Goal: Task Accomplishment & Management: Complete application form

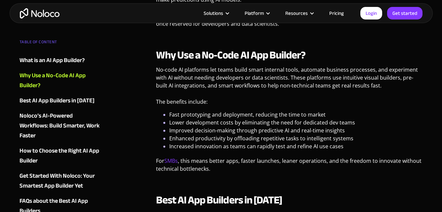
scroll to position [396, 0]
click at [370, 14] on link "Login" at bounding box center [371, 13] width 22 height 13
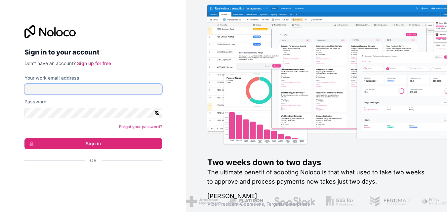
click at [96, 89] on input "Your work email address" at bounding box center [92, 89] width 137 height 11
type input "[EMAIL_ADDRESS][DOMAIN_NAME]"
click at [159, 112] on icon "button" at bounding box center [157, 112] width 5 height 3
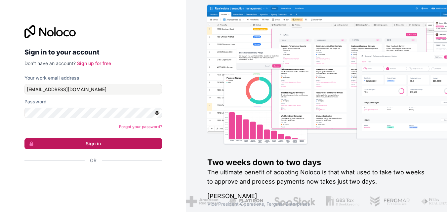
click at [131, 146] on button "Sign in" at bounding box center [92, 143] width 137 height 11
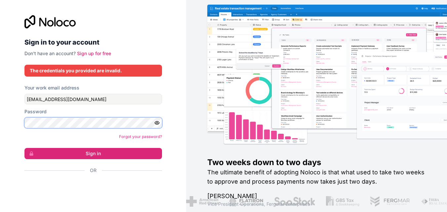
click at [10, 125] on div "Sign in to your account Don't have an account? Sign up for free The credentials…" at bounding box center [93, 106] width 186 height 212
click at [24, 148] on button "Sign in" at bounding box center [92, 153] width 137 height 11
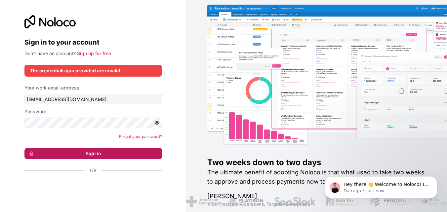
click at [123, 150] on button "Sign in" at bounding box center [92, 153] width 137 height 11
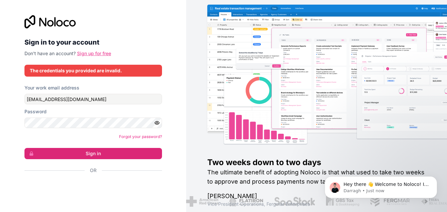
click at [102, 53] on link "Sign up for free" at bounding box center [94, 54] width 34 height 6
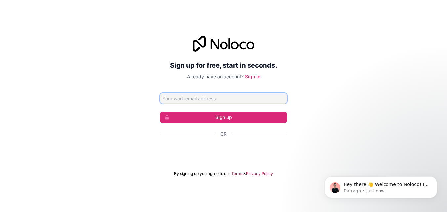
click at [236, 98] on input "Email address" at bounding box center [223, 98] width 127 height 11
type input "disha.sharma.a7s@ap.denso.com"
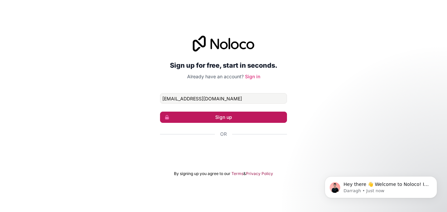
click at [239, 116] on button "Sign up" at bounding box center [223, 117] width 127 height 11
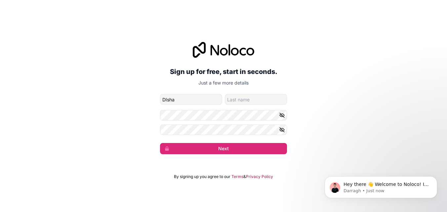
type input "Disha"
type input "Sharma"
click at [284, 114] on icon "button" at bounding box center [282, 115] width 6 height 6
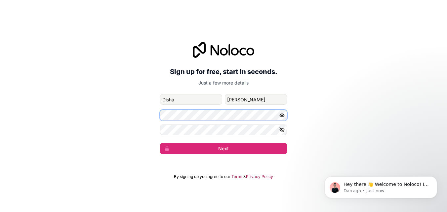
click at [135, 119] on div "Sign up for free, start in seconds. Just a few more details disha.sharma.a7s@ap…" at bounding box center [223, 98] width 447 height 131
click at [53, 116] on div "Sign up for free, start in seconds. Just a few more details disha.sharma.a7s@ap…" at bounding box center [223, 98] width 447 height 131
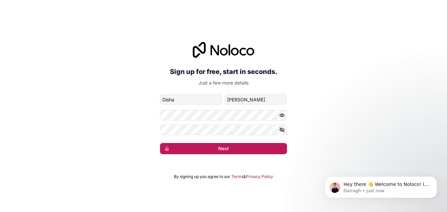
click at [263, 145] on button "Next" at bounding box center [223, 148] width 127 height 11
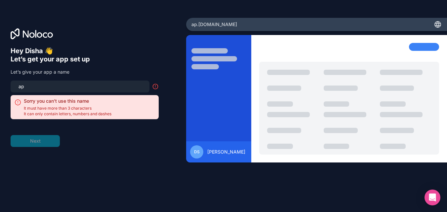
drag, startPoint x: 32, startPoint y: 84, endPoint x: 3, endPoint y: 87, distance: 29.2
click at [3, 87] on div "Hey Disha 👋 Let’s get your app set up Let’s give your app a name ap Sorry you c…" at bounding box center [93, 106] width 186 height 177
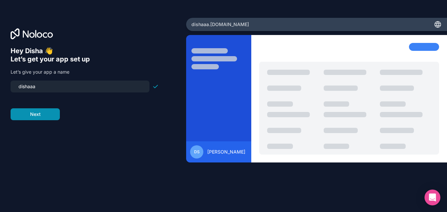
type input "dishaaa"
click at [42, 114] on button "Next" at bounding box center [35, 114] width 49 height 12
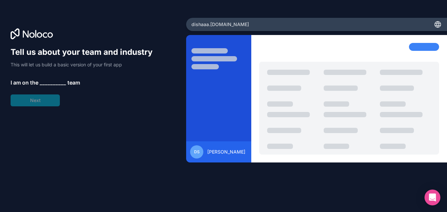
click at [44, 80] on span "__________" at bounding box center [53, 83] width 26 height 8
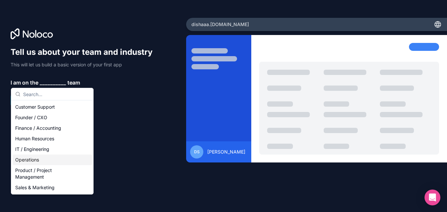
click at [55, 159] on div "Operations" at bounding box center [52, 160] width 79 height 11
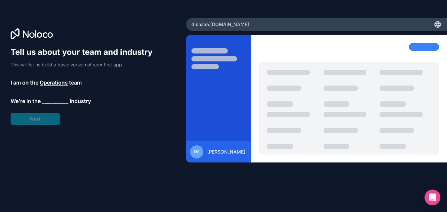
click at [61, 98] on span "__________" at bounding box center [55, 101] width 26 height 8
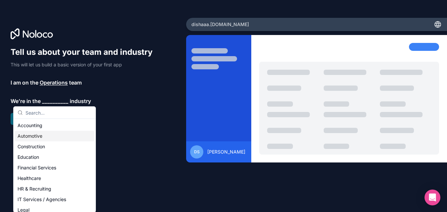
click at [46, 134] on div "Automotive" at bounding box center [54, 136] width 79 height 11
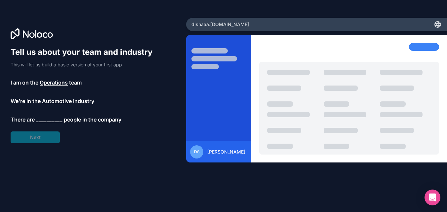
click at [57, 120] on span "__________" at bounding box center [49, 120] width 26 height 8
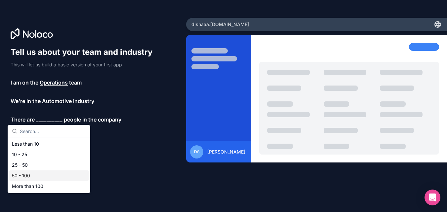
click at [36, 175] on div "50 - 100" at bounding box center [48, 175] width 79 height 11
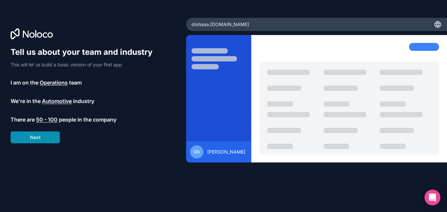
click at [50, 138] on button "Next" at bounding box center [35, 137] width 49 height 12
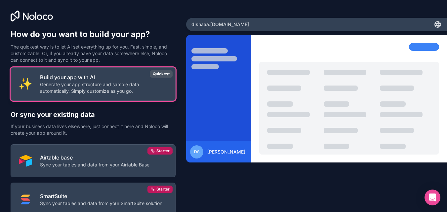
click at [97, 87] on p "Generate your app structure and sample data automatically. Simply customize as …" at bounding box center [103, 87] width 127 height 13
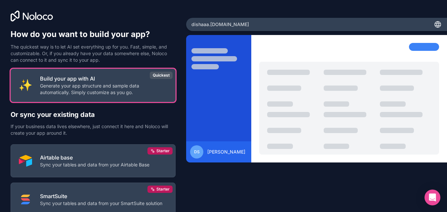
click at [234, 79] on div at bounding box center [218, 103] width 65 height 120
click at [434, 196] on icon "Open Intercom Messenger" at bounding box center [432, 197] width 8 height 9
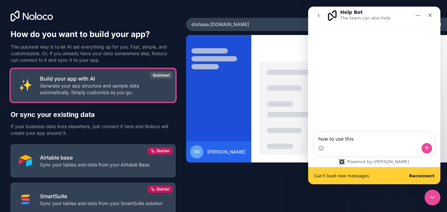
type textarea "how to use this"
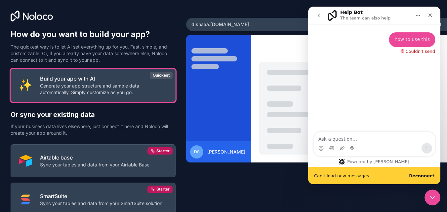
click at [350, 97] on div "how to use this • Just now Couldn't send" at bounding box center [374, 78] width 132 height 108
click at [427, 177] on b "Reconnect" at bounding box center [421, 175] width 25 height 5
click at [424, 173] on b "Reconnect" at bounding box center [421, 175] width 25 height 5
click at [357, 176] on span "Can't load new messages" at bounding box center [341, 176] width 55 height 4
drag, startPoint x: 325, startPoint y: 177, endPoint x: 335, endPoint y: 176, distance: 9.3
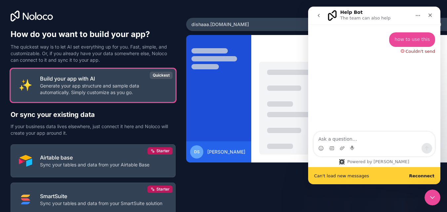
click at [326, 177] on span "Can't load new messages" at bounding box center [341, 176] width 55 height 4
click at [391, 161] on div "Powered by Fin" at bounding box center [374, 161] width 80 height 5
drag, startPoint x: 425, startPoint y: 172, endPoint x: 408, endPoint y: 119, distance: 55.5
click at [425, 171] on div "Can't load new messages Reconnect" at bounding box center [374, 175] width 132 height 17
click at [431, 15] on icon "Close" at bounding box center [430, 16] width 4 height 4
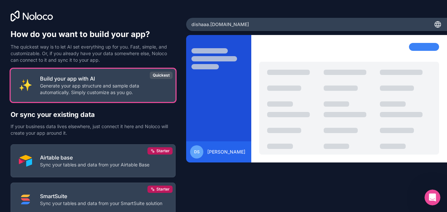
click at [336, 105] on div at bounding box center [335, 103] width 25 height 5
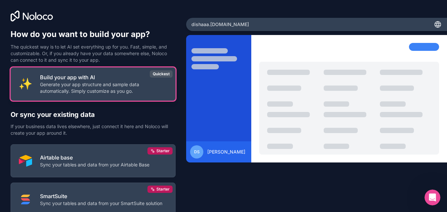
click at [117, 91] on p "Generate your app structure and sample data automatically. Simply customize as …" at bounding box center [103, 87] width 127 height 13
drag, startPoint x: 117, startPoint y: 91, endPoint x: 87, endPoint y: 91, distance: 30.4
click at [87, 91] on p "Generate your app structure and sample data automatically. Simply customize as …" at bounding box center [103, 87] width 127 height 13
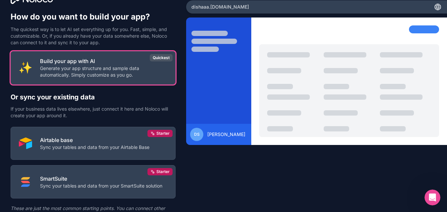
scroll to position [49, 0]
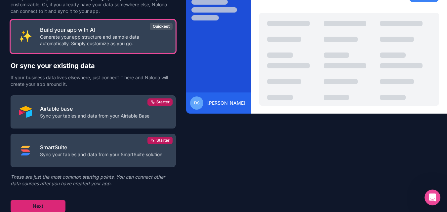
click at [53, 206] on button "Next" at bounding box center [38, 206] width 55 height 12
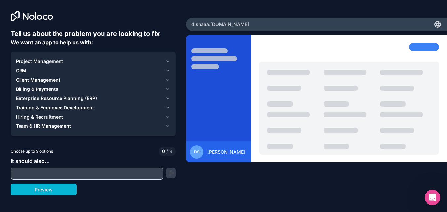
click at [68, 173] on input "text" at bounding box center [86, 173] width 149 height 9
click at [57, 193] on button "Preview" at bounding box center [44, 190] width 66 height 12
click at [52, 59] on span "Project Management" at bounding box center [39, 61] width 47 height 7
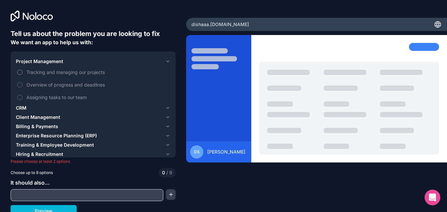
click at [32, 71] on span "Tracking and managing our projects" at bounding box center [97, 72] width 142 height 7
click at [22, 71] on button "Tracking and managing our projects" at bounding box center [19, 72] width 5 height 5
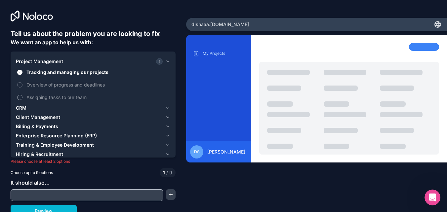
click at [54, 97] on span "Assigning tasks to our team" at bounding box center [97, 97] width 142 height 7
click at [22, 97] on button "Assigning tasks to our team" at bounding box center [19, 97] width 5 height 5
click at [63, 136] on span "Enterprise Resource Planning (ERP)" at bounding box center [56, 135] width 81 height 7
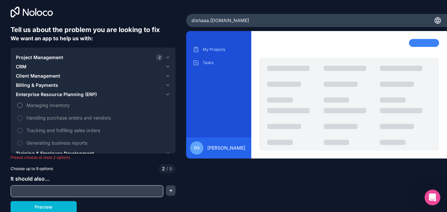
scroll to position [5, 0]
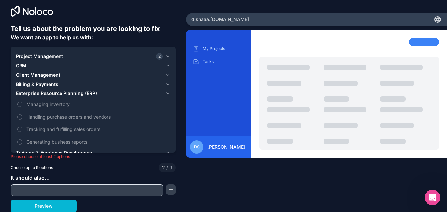
click at [138, 82] on div "Billing & Payments" at bounding box center [89, 84] width 147 height 7
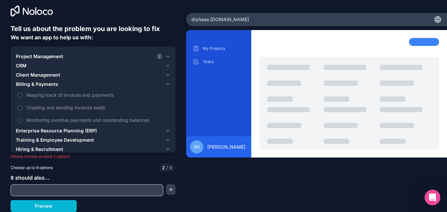
click at [138, 82] on div "Billing & Payments" at bounding box center [89, 84] width 147 height 7
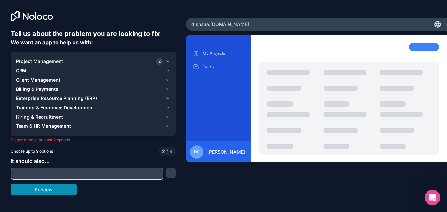
click at [62, 191] on button "Preview" at bounding box center [44, 190] width 66 height 12
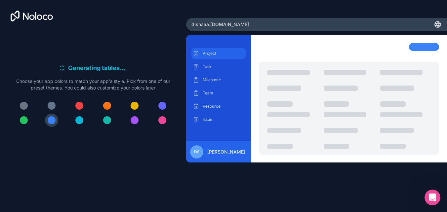
click at [204, 53] on p "Project" at bounding box center [223, 53] width 42 height 5
click at [163, 119] on div at bounding box center [162, 120] width 8 height 8
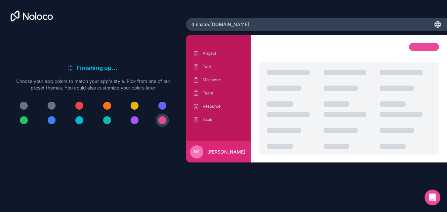
click at [133, 118] on div at bounding box center [134, 120] width 8 height 8
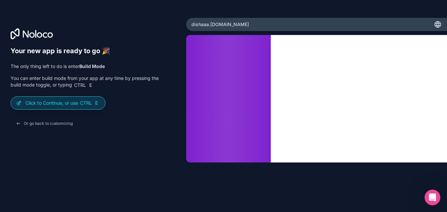
click at [75, 105] on p "Click to Continue, or use Ctrl E" at bounding box center [62, 103] width 74 height 7
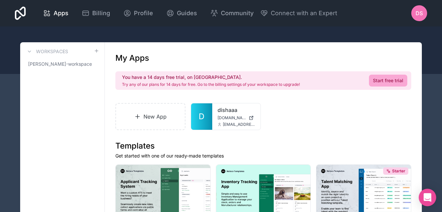
click at [431, 195] on div "Open Intercom Messenger" at bounding box center [428, 198] width 18 height 18
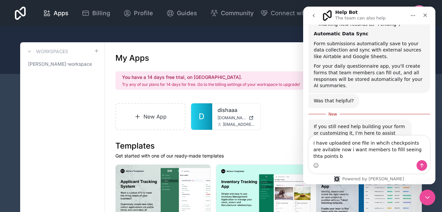
scroll to position [561, 0]
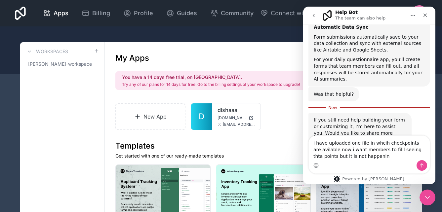
type textarea "i have uploaded one file in whcih checkpoints are avilable now i want members t…"
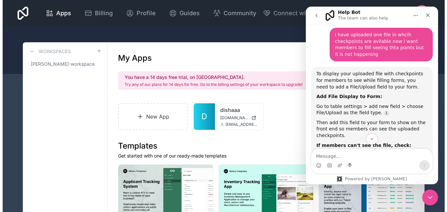
scroll to position [696, 0]
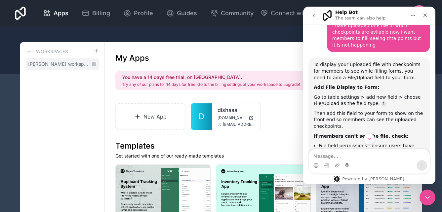
click at [57, 65] on span "[PERSON_NAME]-workspace" at bounding box center [58, 64] width 60 height 7
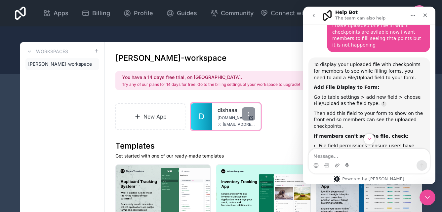
click at [209, 124] on link "D" at bounding box center [201, 116] width 21 height 26
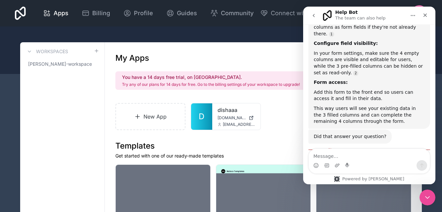
scroll to position [1023, 0]
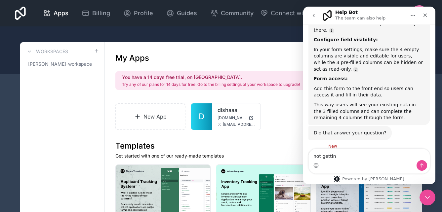
type textarea "not getting"
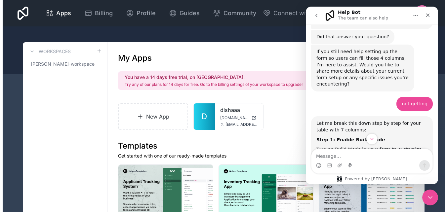
scroll to position [1128, 0]
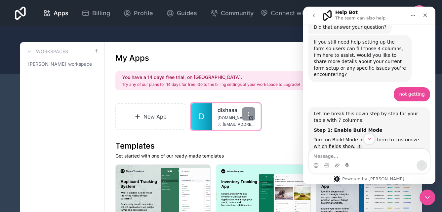
click at [218, 115] on div "dishaaa [DOMAIN_NAME] [DOMAIN_NAME][EMAIL_ADDRESS][DOMAIN_NAME]" at bounding box center [236, 116] width 48 height 26
click at [232, 109] on link "dishaaa" at bounding box center [236, 110] width 38 height 8
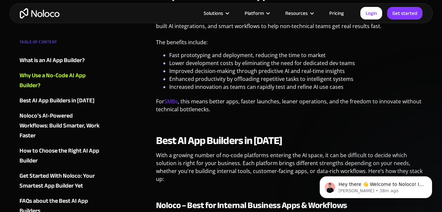
scroll to position [462, 0]
